Goal: Task Accomplishment & Management: Use online tool/utility

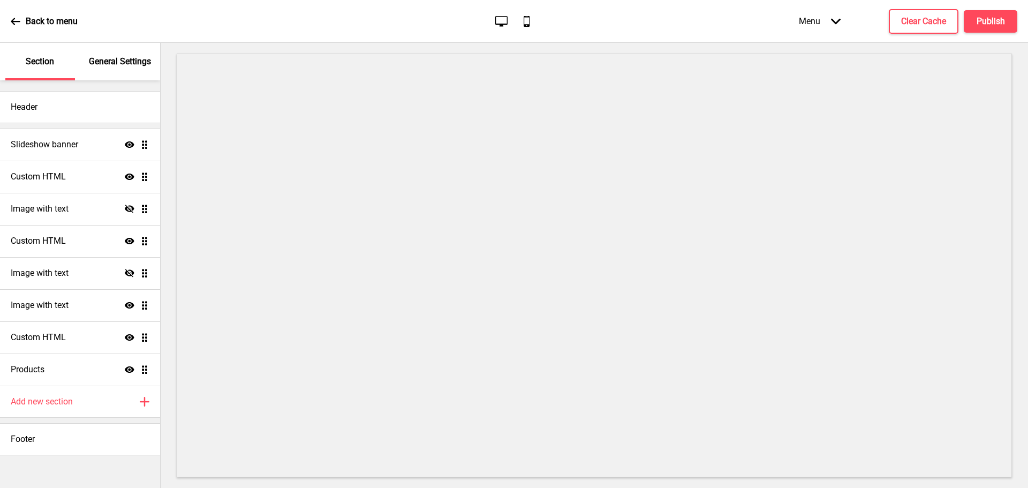
drag, startPoint x: 149, startPoint y: 143, endPoint x: 150, endPoint y: 151, distance: 7.6
click at [149, 145] on ul "Slideshow banner Show Drag Custom HTML Show Drag Image with text Hide Drag Cust…" at bounding box center [80, 256] width 160 height 257
drag, startPoint x: 150, startPoint y: 151, endPoint x: 150, endPoint y: 161, distance: 9.6
click at [150, 161] on ul "Slideshow banner Show Drag Custom HTML Show Drag Image with text Hide Drag Cust…" at bounding box center [80, 256] width 160 height 257
click at [140, 152] on ul "Slideshow banner Show Drag Custom HTML Show Drag Image with text Hide Drag Cust…" at bounding box center [80, 256] width 160 height 257
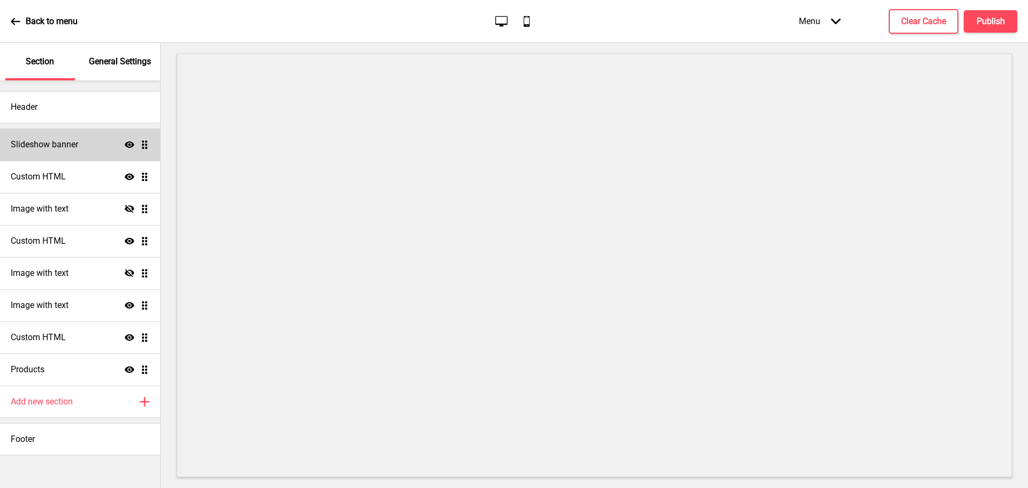
click at [77, 140] on h4 "Slideshow banner" at bounding box center [44, 145] width 67 height 12
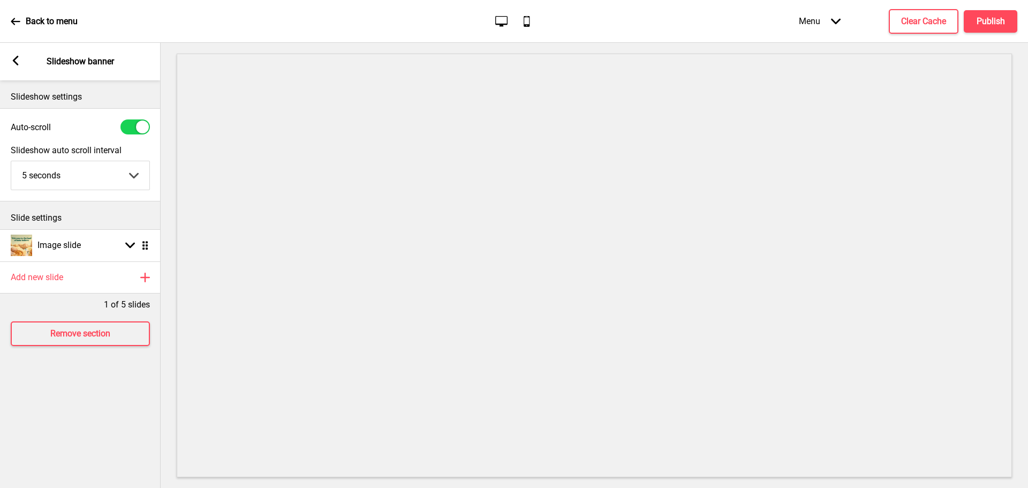
click at [15, 58] on icon at bounding box center [16, 61] width 6 height 10
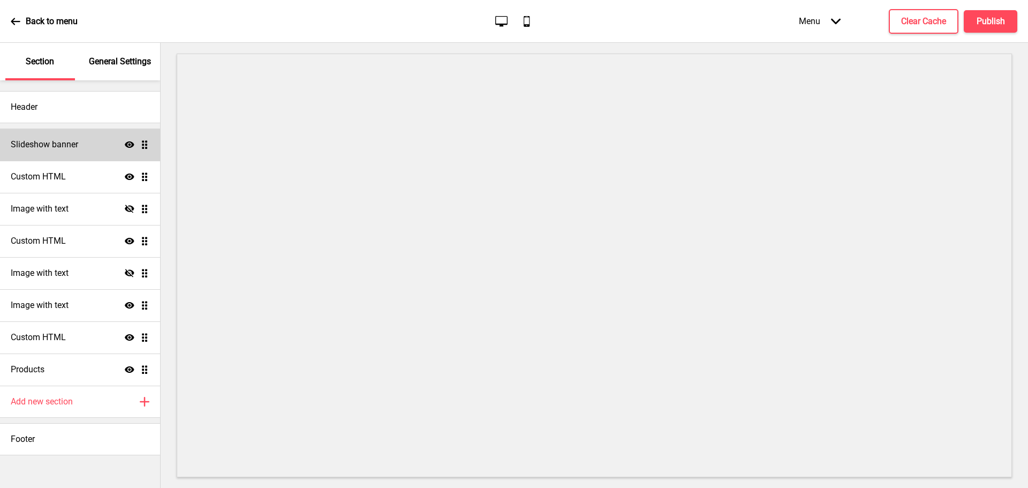
click at [125, 144] on icon at bounding box center [130, 144] width 10 height 6
click at [125, 144] on icon at bounding box center [130, 144] width 10 height 8
click at [129, 205] on icon "Hide" at bounding box center [130, 209] width 10 height 10
click at [129, 205] on icon "Show" at bounding box center [130, 209] width 10 height 10
click at [127, 208] on icon at bounding box center [130, 208] width 10 height 8
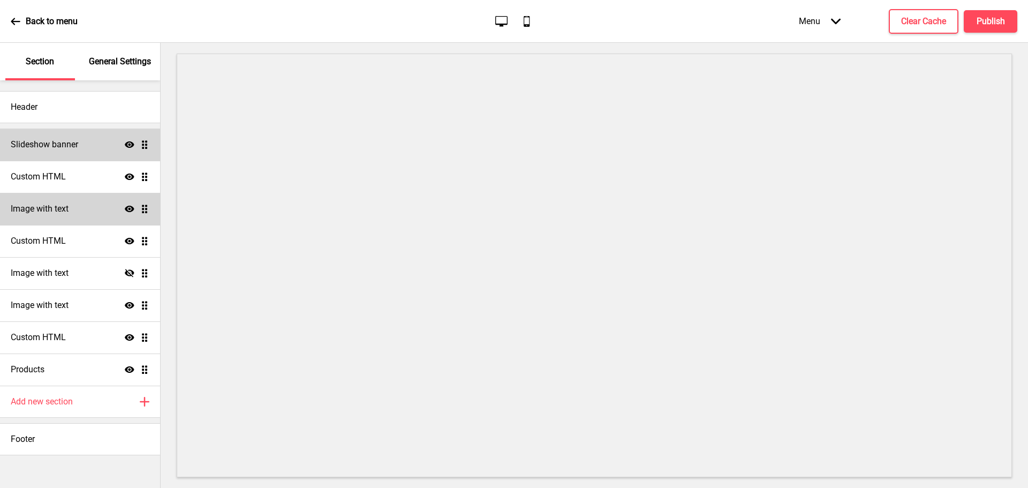
click at [128, 206] on icon "Show" at bounding box center [130, 209] width 10 height 10
click at [128, 238] on icon "Show" at bounding box center [130, 241] width 10 height 10
click at [128, 238] on icon at bounding box center [130, 241] width 10 height 8
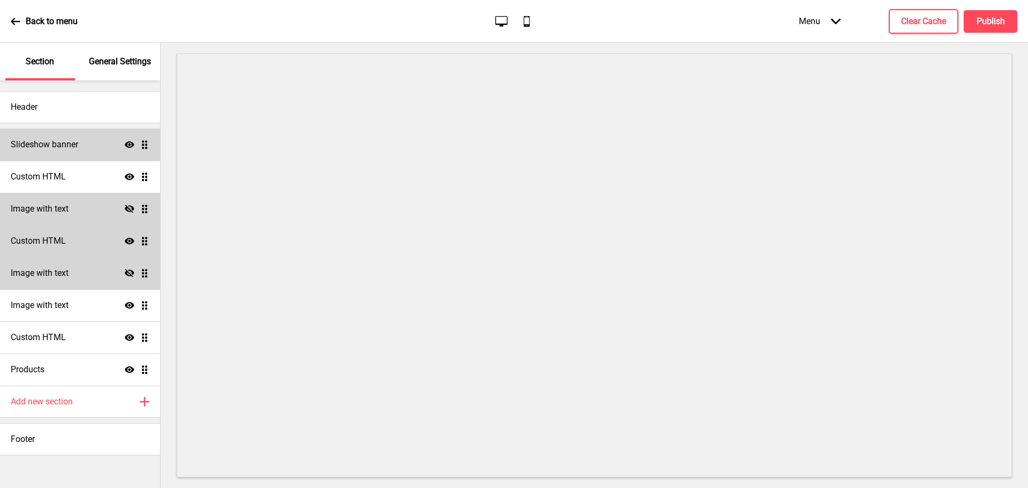
click at [128, 276] on icon at bounding box center [130, 273] width 10 height 8
click at [125, 273] on icon "Show" at bounding box center [130, 273] width 10 height 10
click at [66, 303] on h4 "Image with text" at bounding box center [40, 305] width 58 height 12
select select "center"
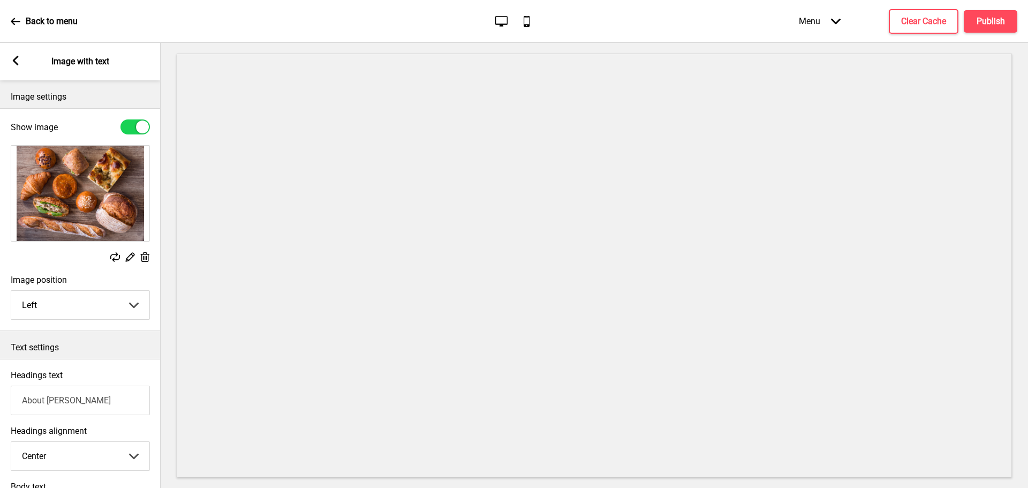
click at [77, 215] on img at bounding box center [80, 193] width 138 height 95
click at [133, 256] on rect at bounding box center [129, 256] width 11 height 11
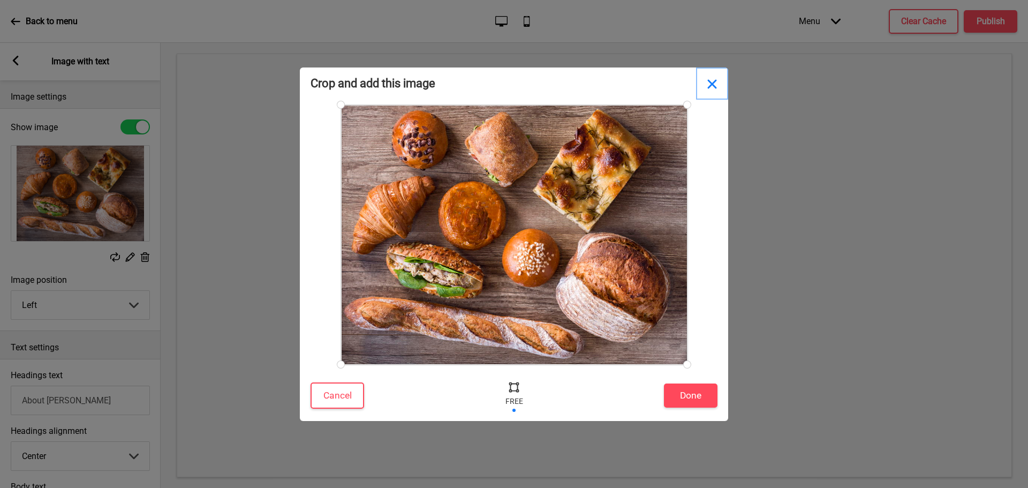
click at [709, 84] on button "Close" at bounding box center [712, 83] width 32 height 32
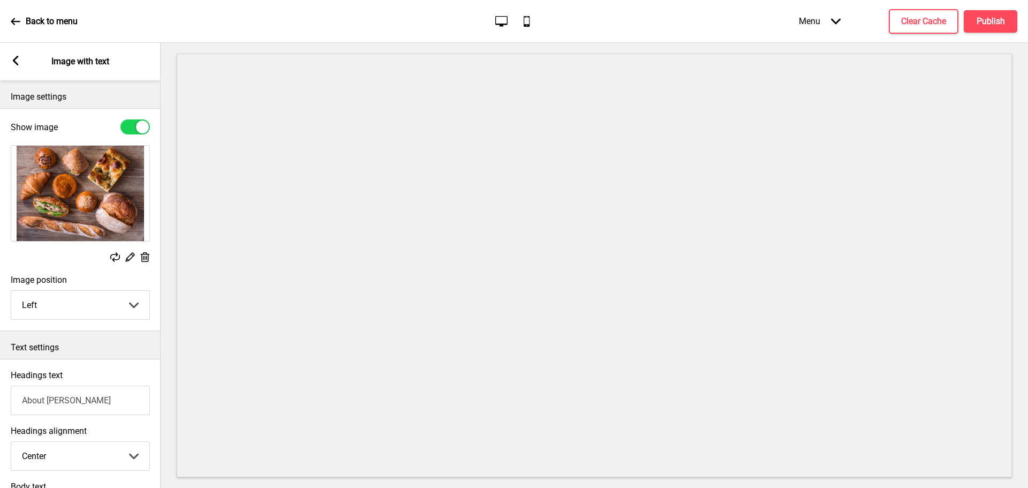
click at [21, 58] on div "Arrow left Image with text" at bounding box center [80, 61] width 161 height 37
click at [18, 60] on rect at bounding box center [16, 61] width 10 height 10
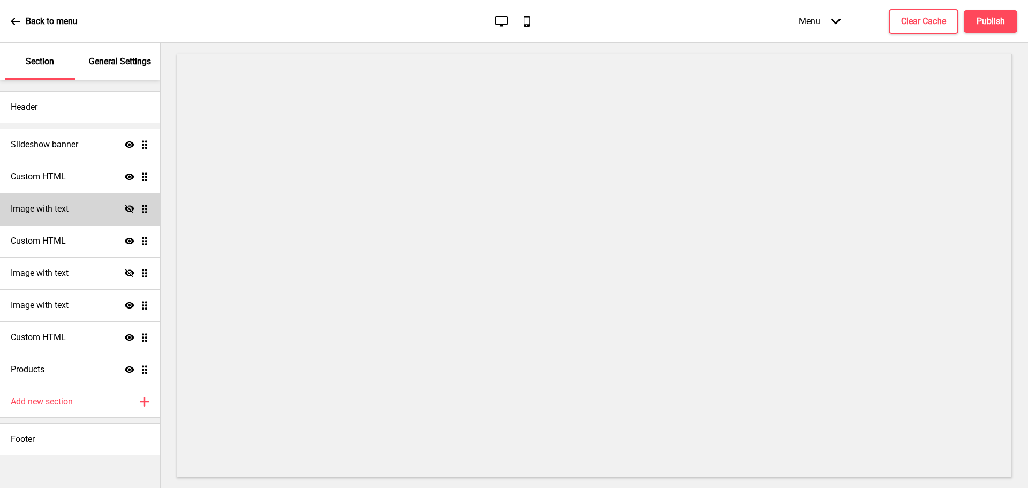
click at [64, 207] on h4 "Image with text" at bounding box center [40, 209] width 58 height 12
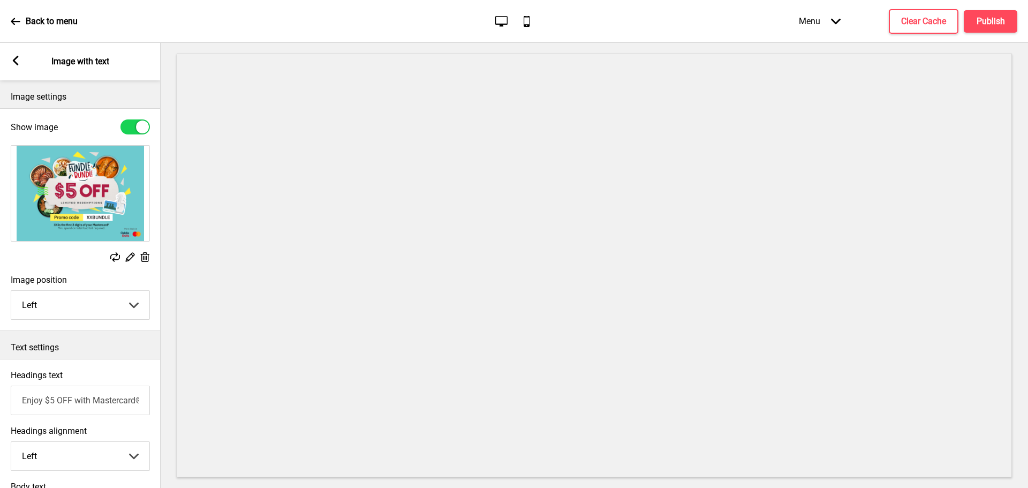
click at [144, 261] on icon at bounding box center [145, 257] width 9 height 10
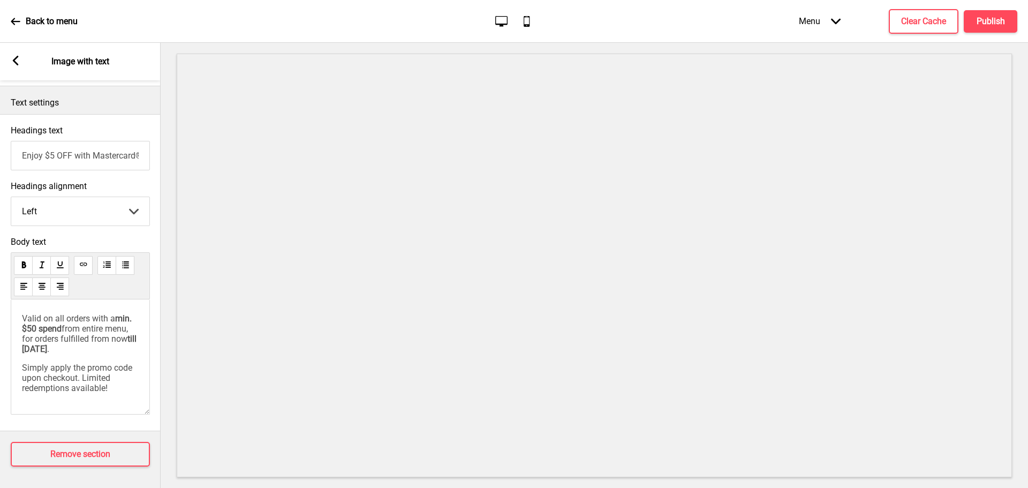
scroll to position [270, 0]
click at [95, 448] on h4 "Remove section" at bounding box center [80, 454] width 60 height 12
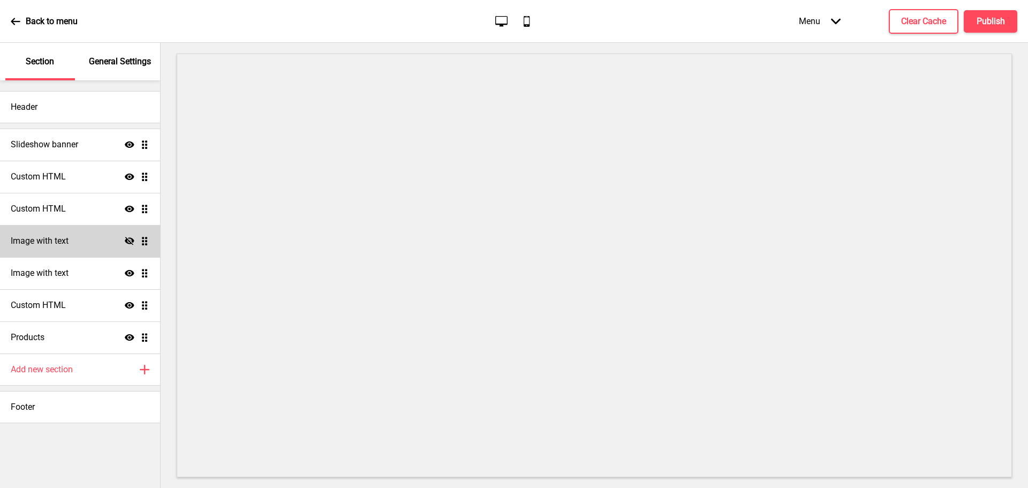
click at [86, 239] on div "Image with text Hide Drag" at bounding box center [80, 241] width 160 height 32
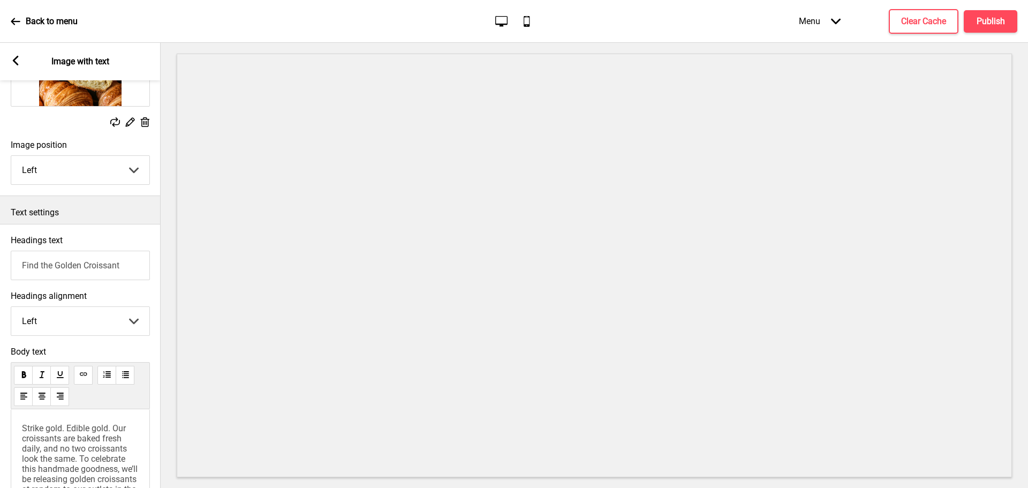
scroll to position [254, 0]
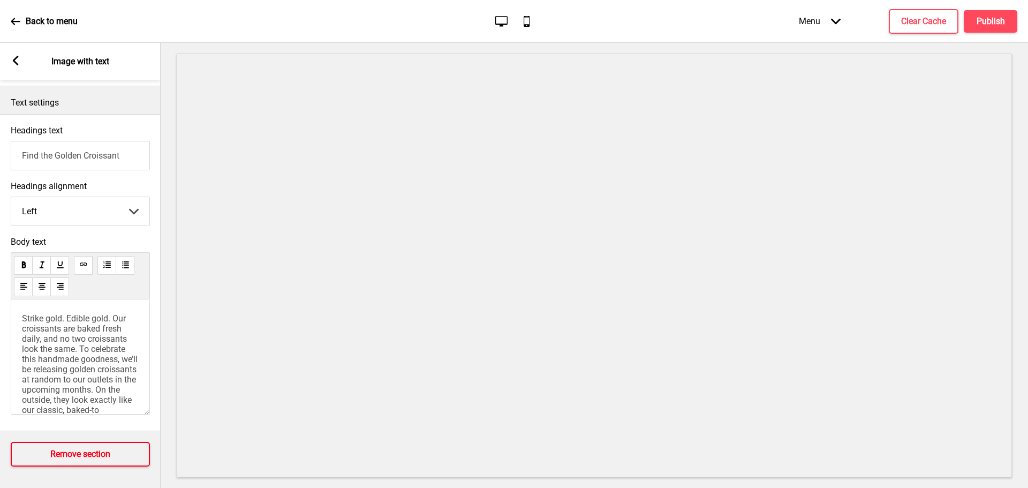
click at [84, 454] on button "Remove section" at bounding box center [80, 454] width 139 height 25
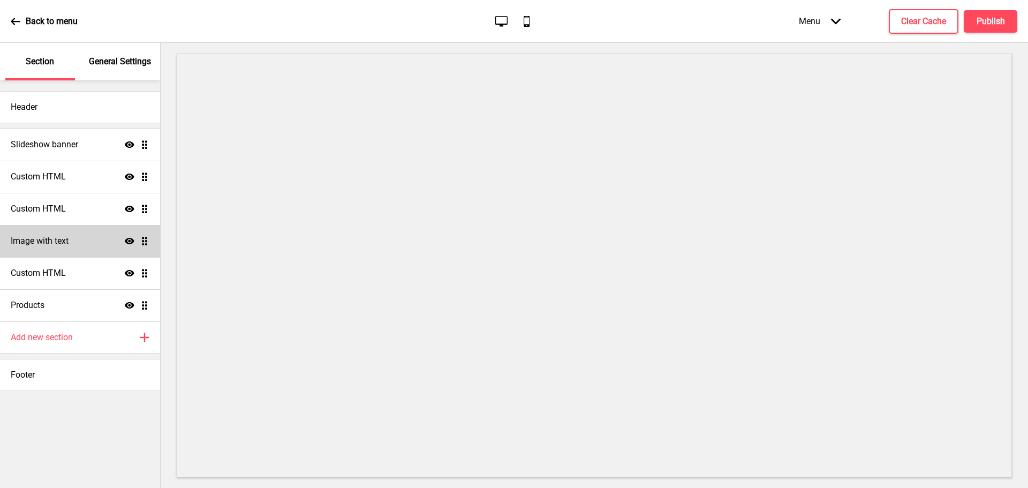
click at [74, 238] on div "Image with text Show Drag" at bounding box center [80, 241] width 160 height 32
select select "center"
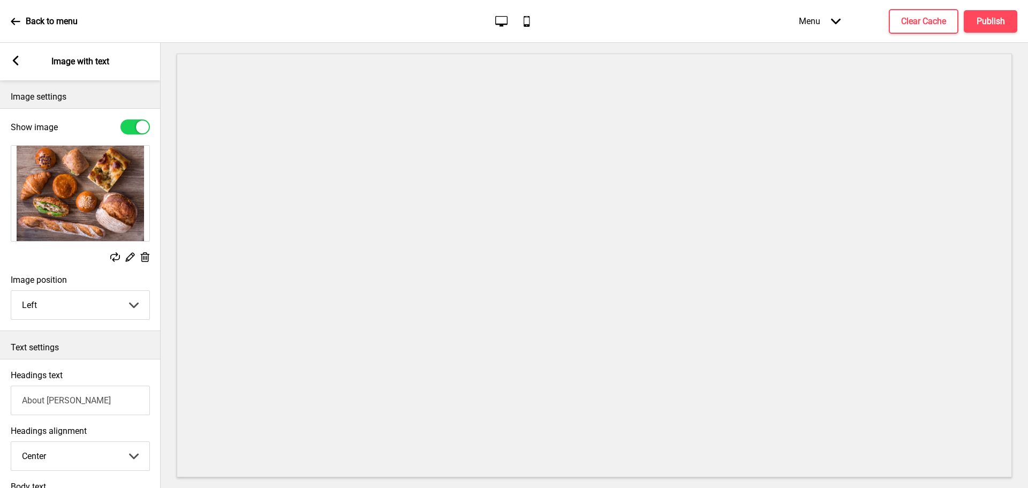
click at [9, 60] on div "Arrow left Image with text" at bounding box center [80, 61] width 161 height 37
click at [11, 60] on rect at bounding box center [16, 61] width 10 height 10
